Goal: Contribute content: Add original content to the website for others to see

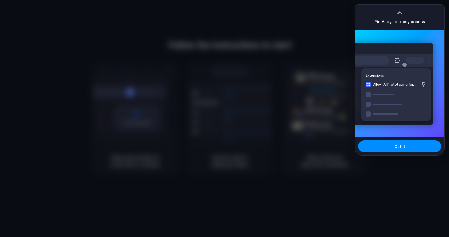
click at [225, 119] on div at bounding box center [225, 119] width 0 height 0
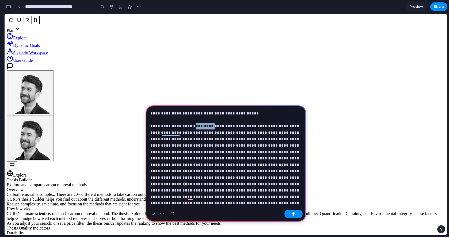
drag, startPoint x: 215, startPoint y: 125, endPoint x: 193, endPoint y: 125, distance: 21.4
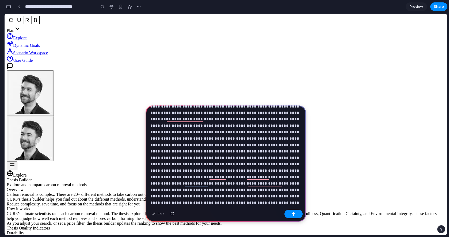
scroll to position [115, 0]
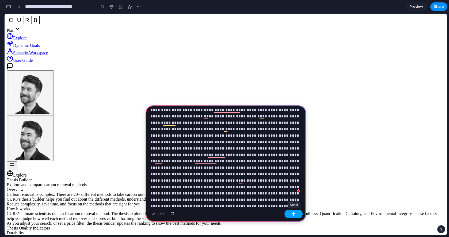
click at [292, 214] on div "button" at bounding box center [294, 214] width 4 height 4
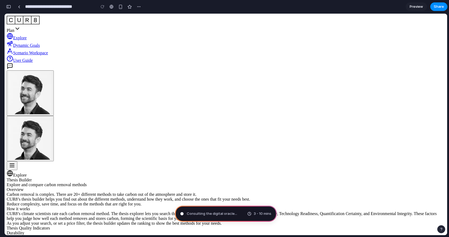
click at [286, 40] on div "Dynamic Goals" at bounding box center [226, 43] width 438 height 7
click at [131, 8] on div "button" at bounding box center [129, 7] width 5 height 5
type input "**********"
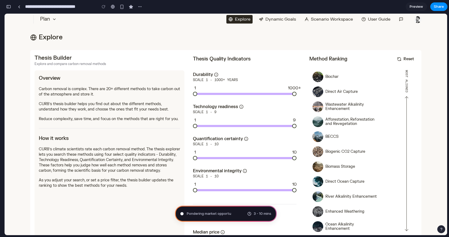
scroll to position [0, 0]
